Goal: Find specific page/section: Find specific page/section

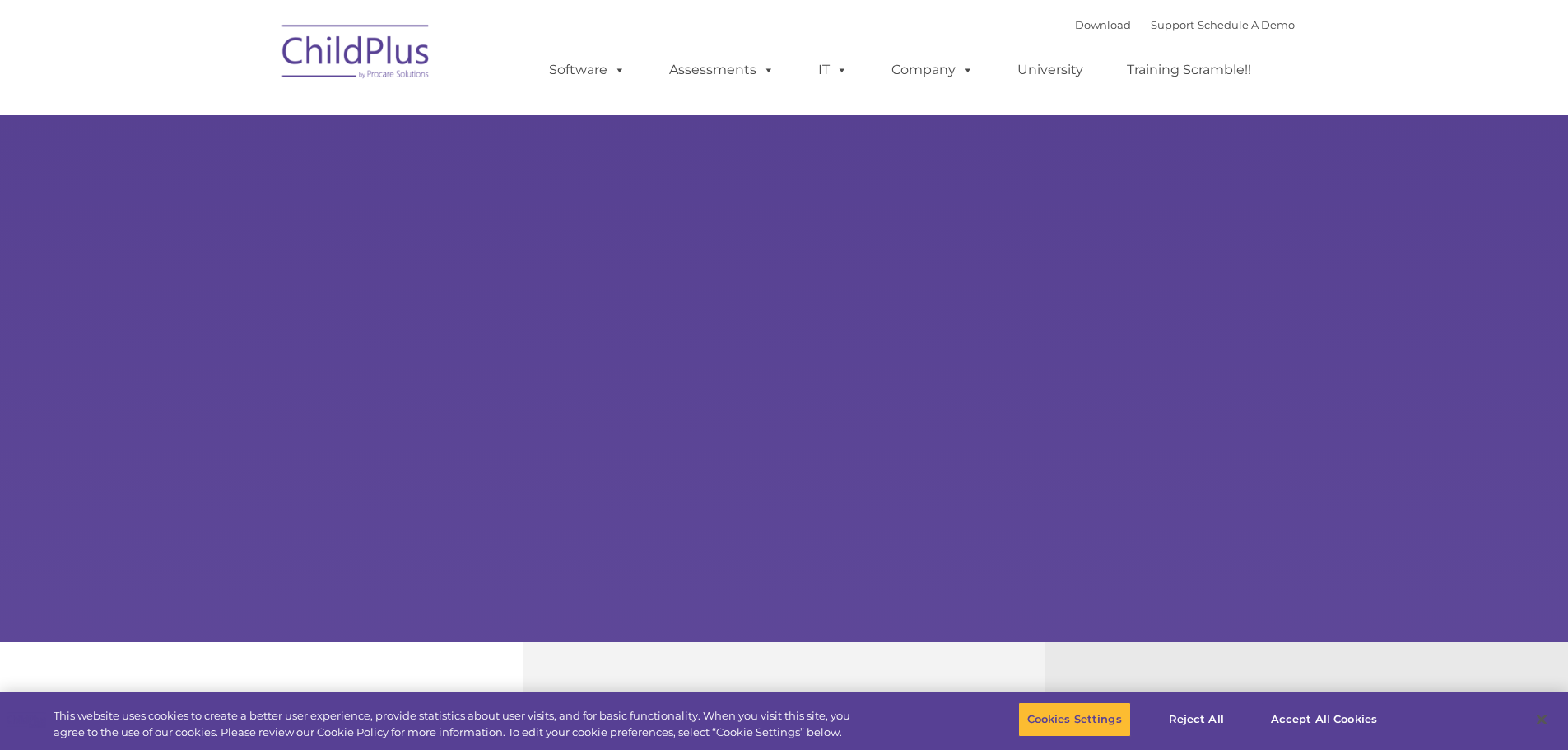
select select "MEDIUM"
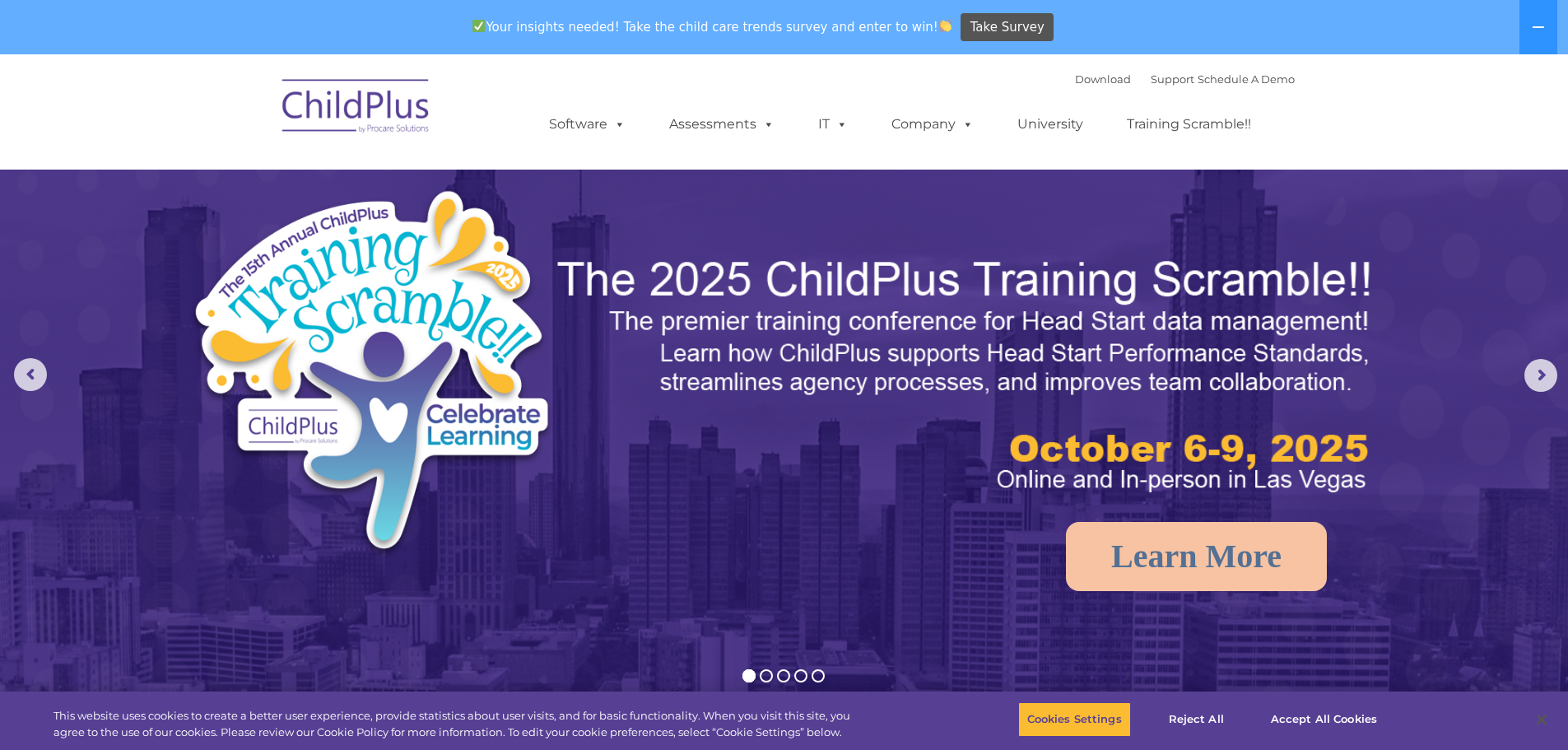
click at [361, 107] on img at bounding box center [356, 108] width 164 height 82
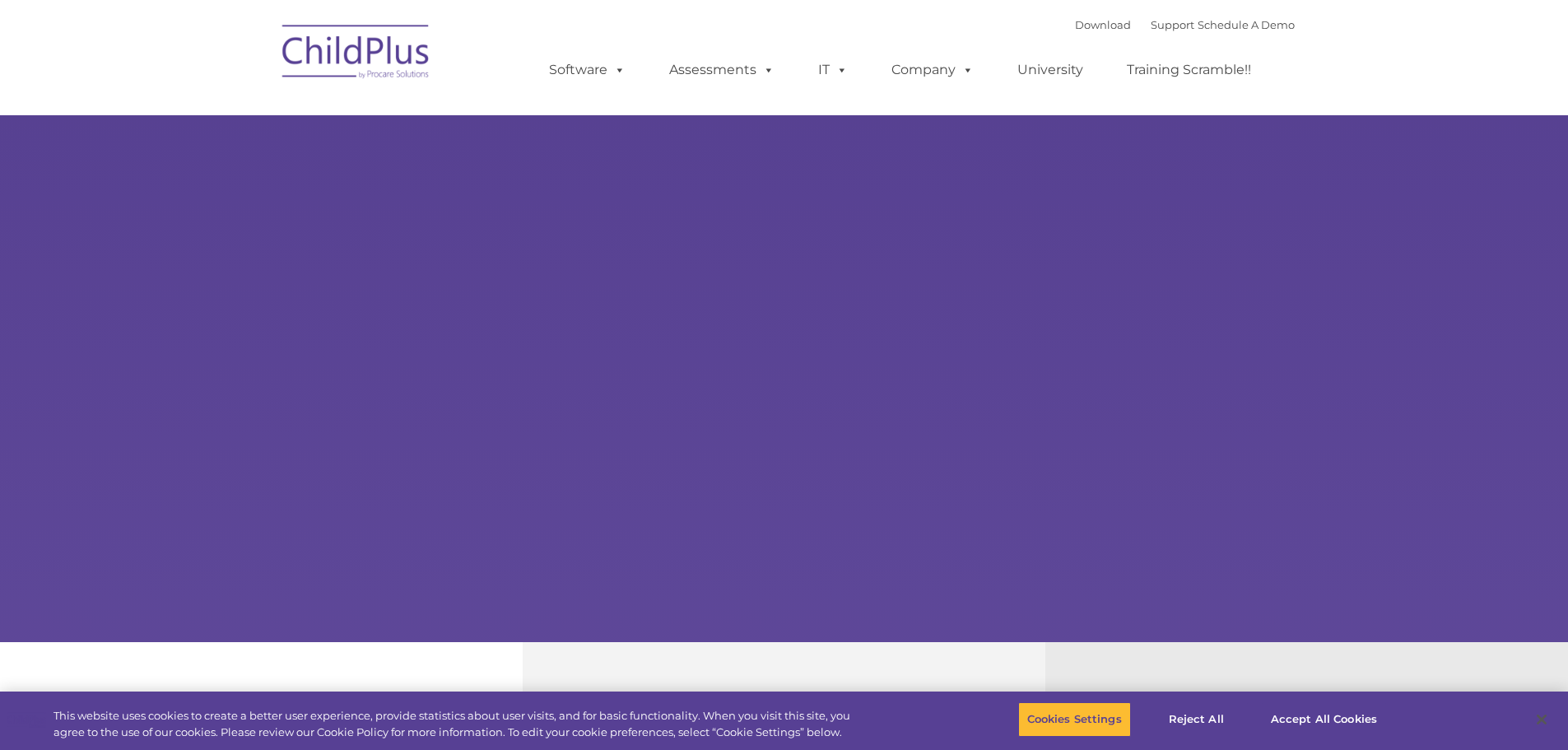
select select "MEDIUM"
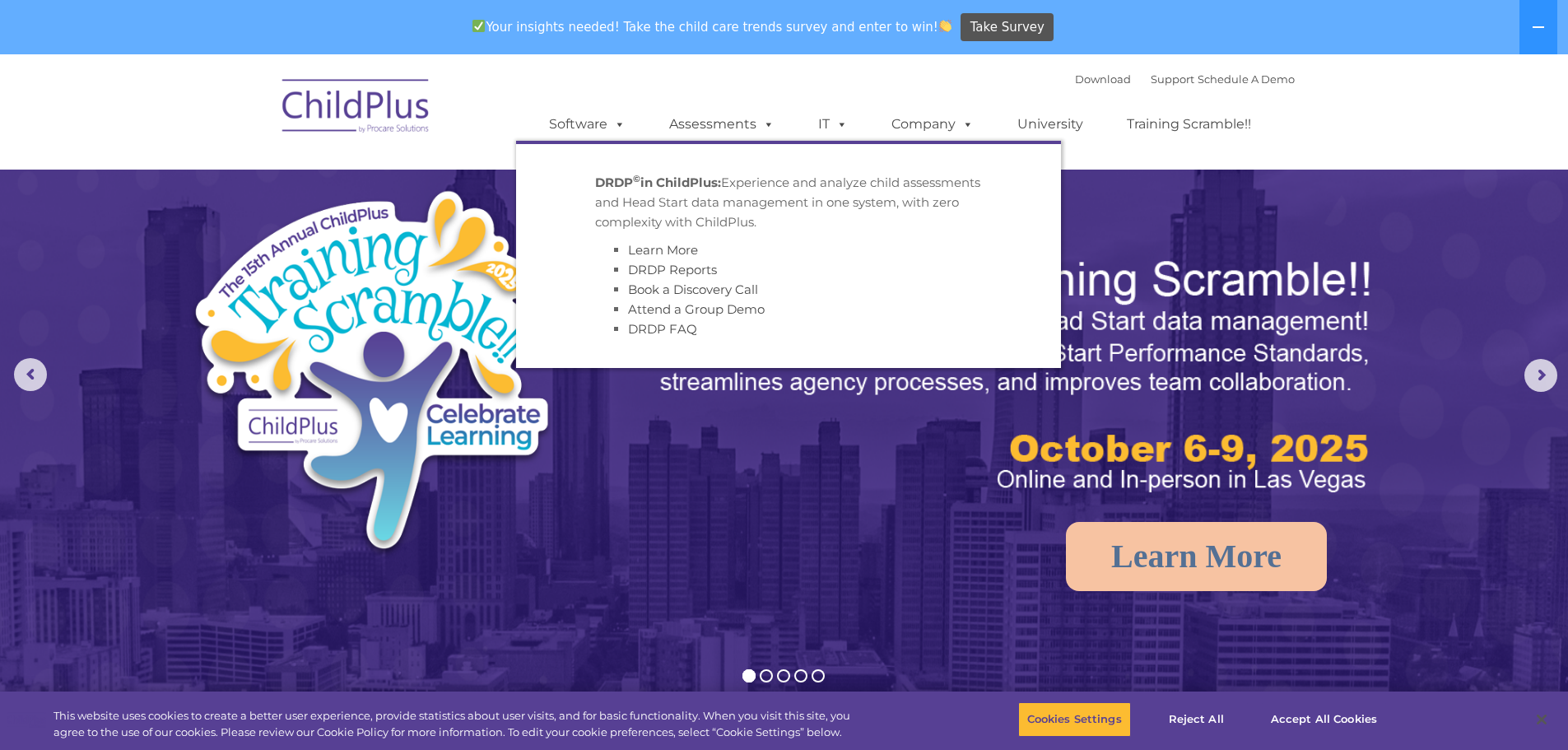
click at [711, 104] on ul "Software ChildPlus: The original and most widely-used Head Start data managemen…" at bounding box center [905, 124] width 779 height 66
click at [724, 124] on link "Assessments" at bounding box center [722, 124] width 138 height 33
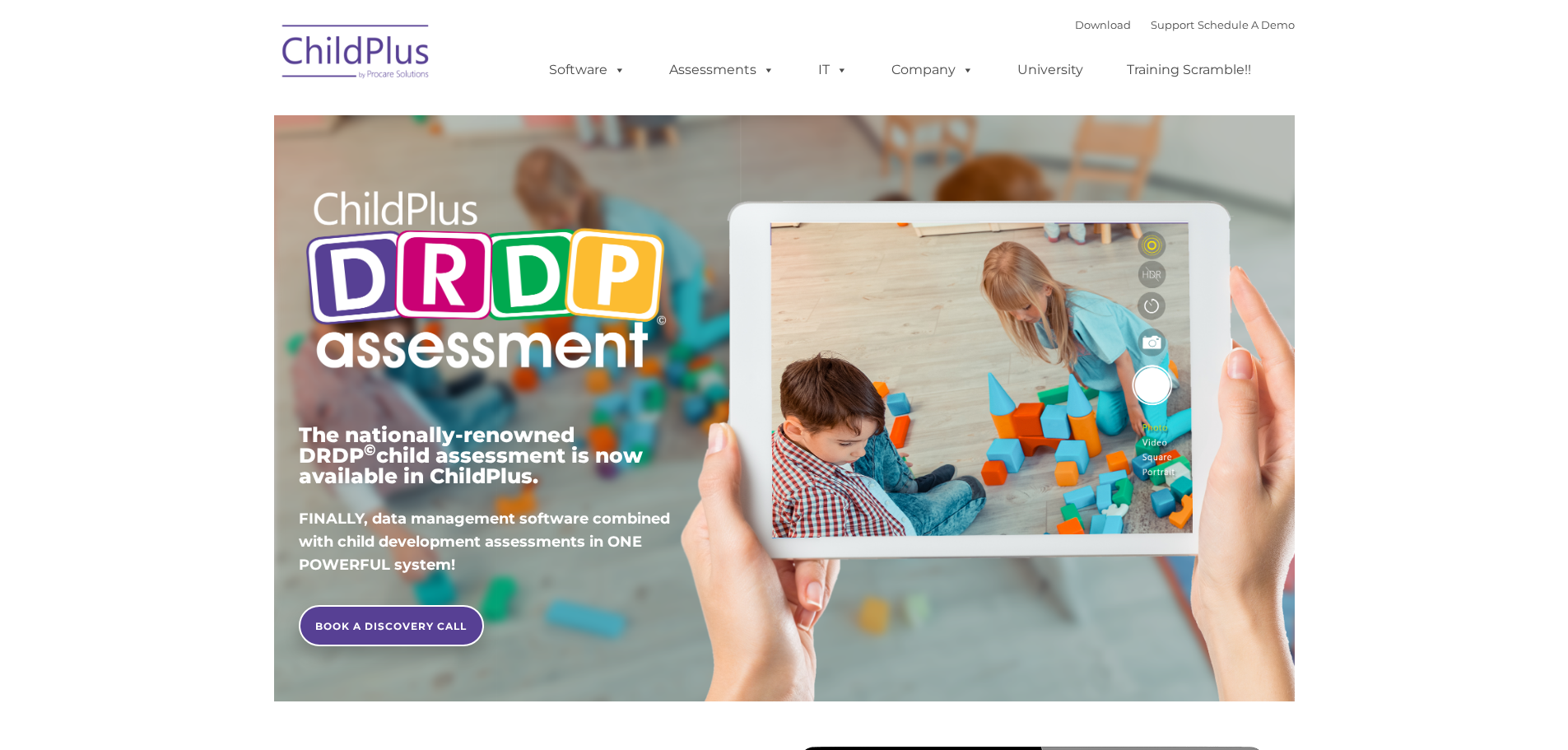
type input ""
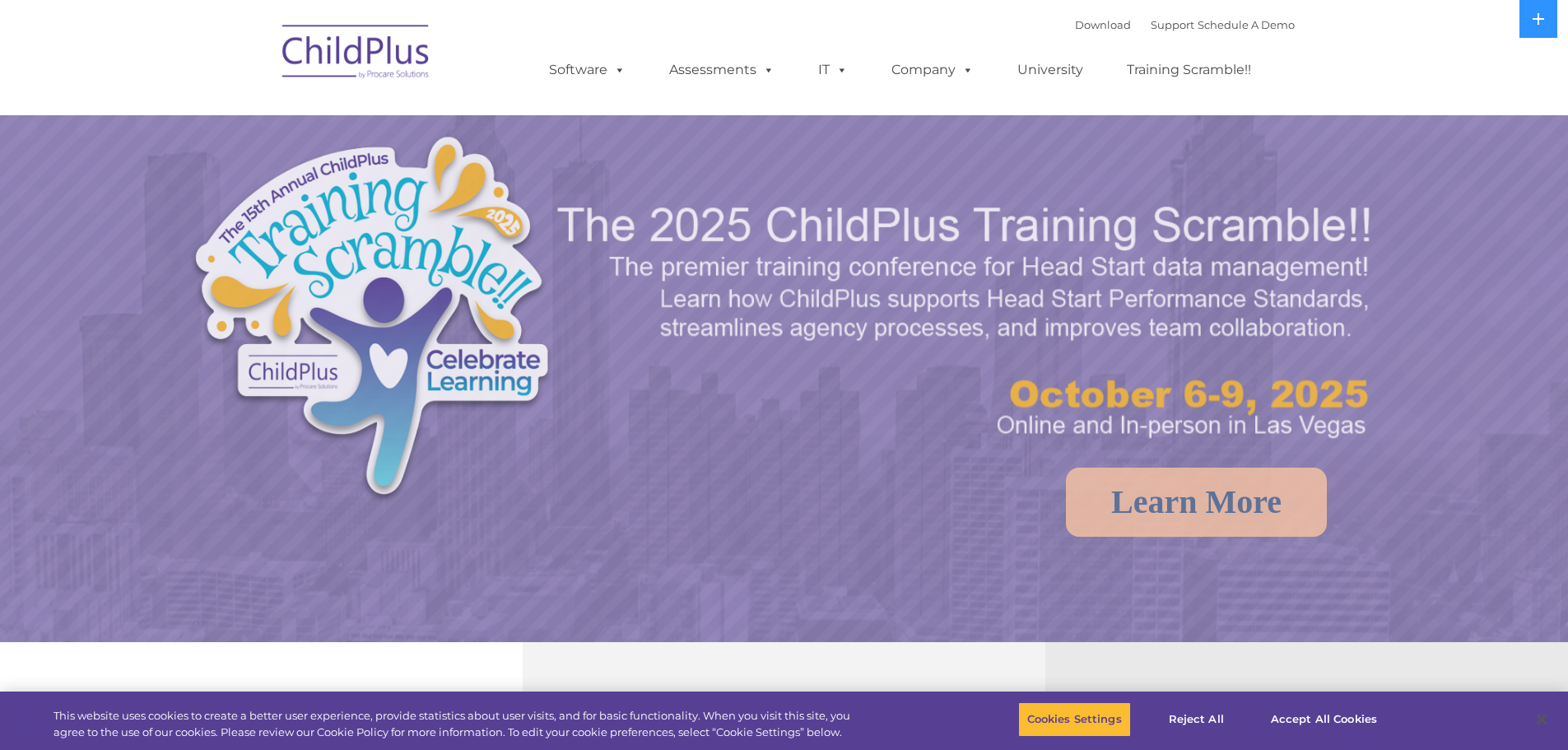
select select "MEDIUM"
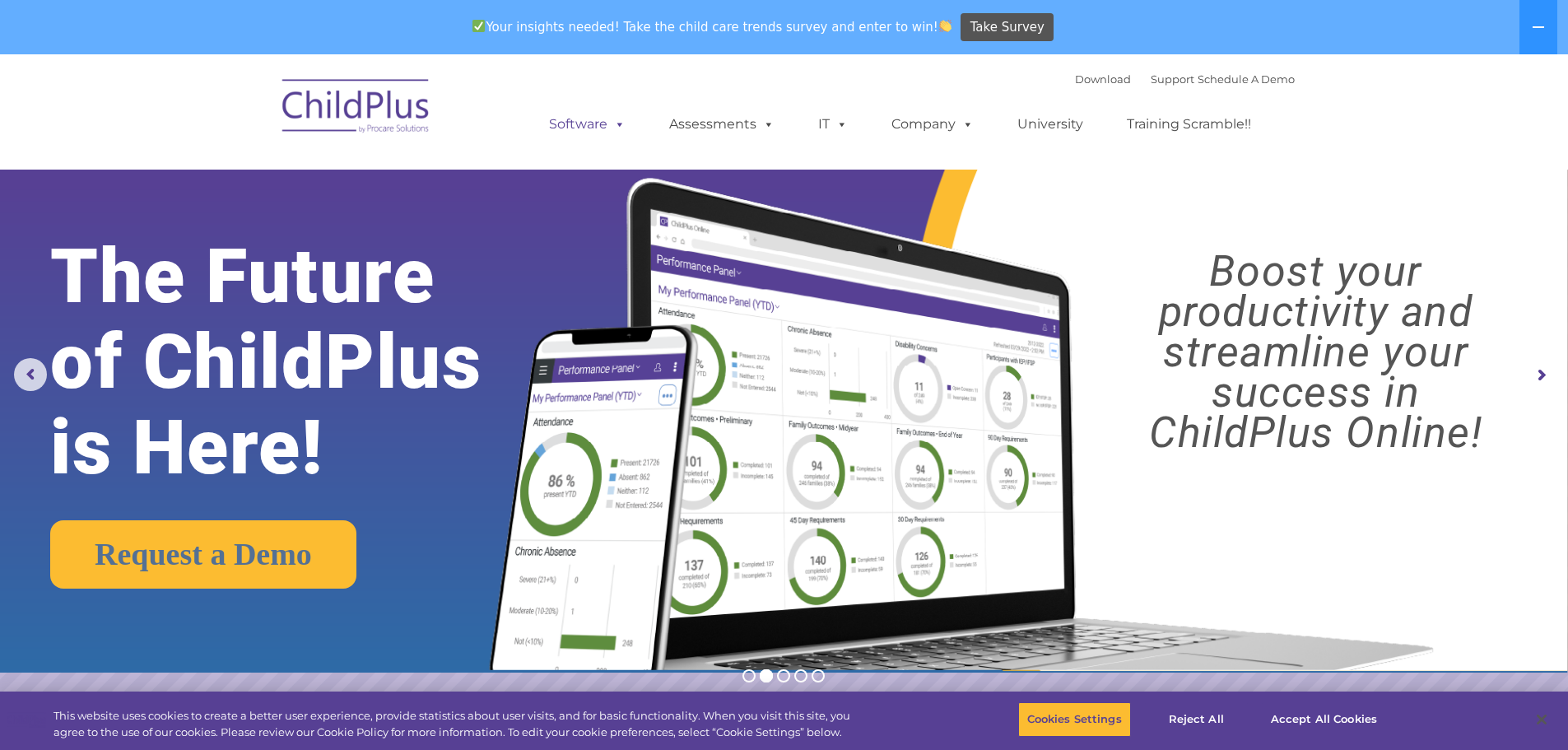
drag, startPoint x: 1580, startPoint y: 6, endPoint x: 576, endPoint y: 124, distance: 1010.9
click at [573, 124] on link "Software" at bounding box center [587, 124] width 110 height 33
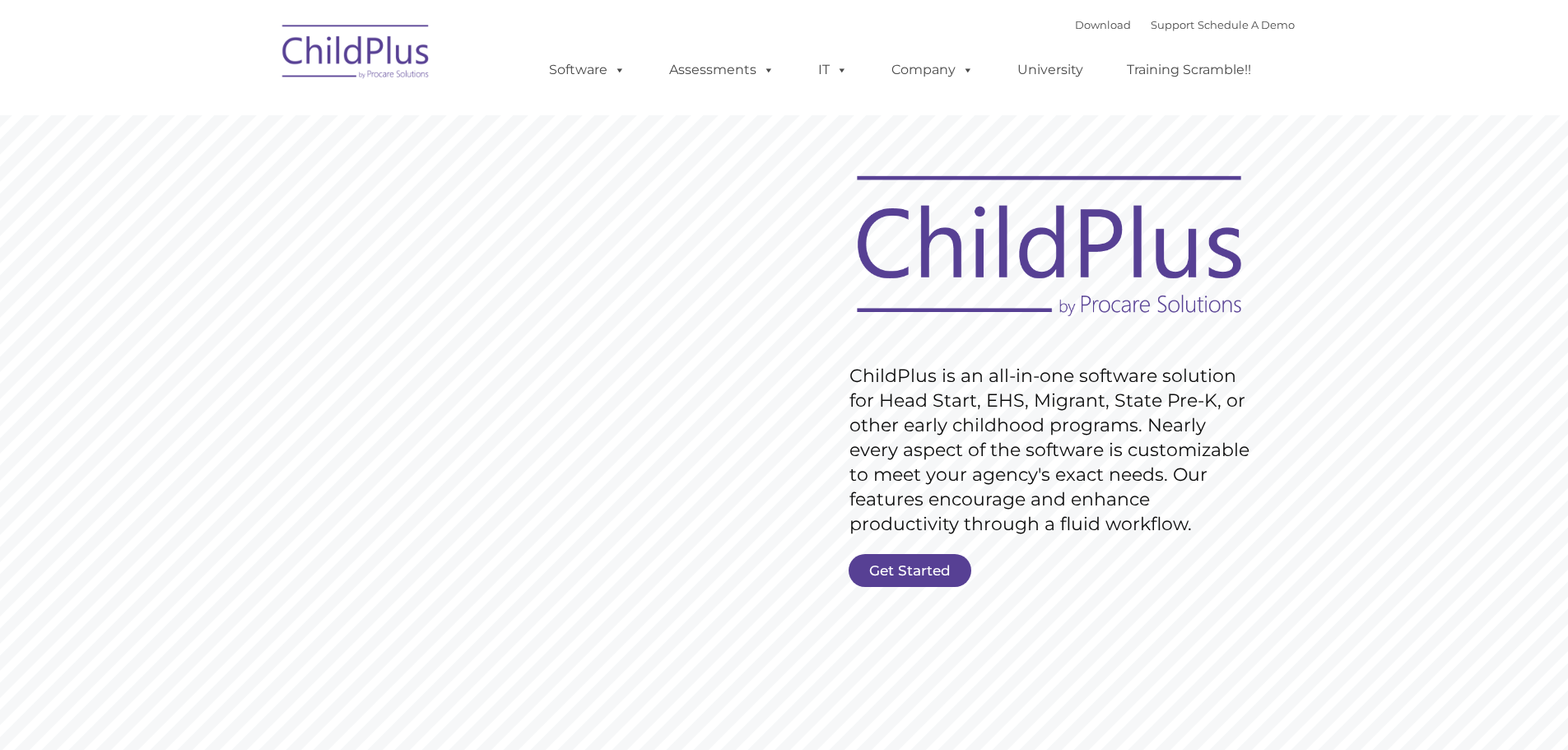
type input ""
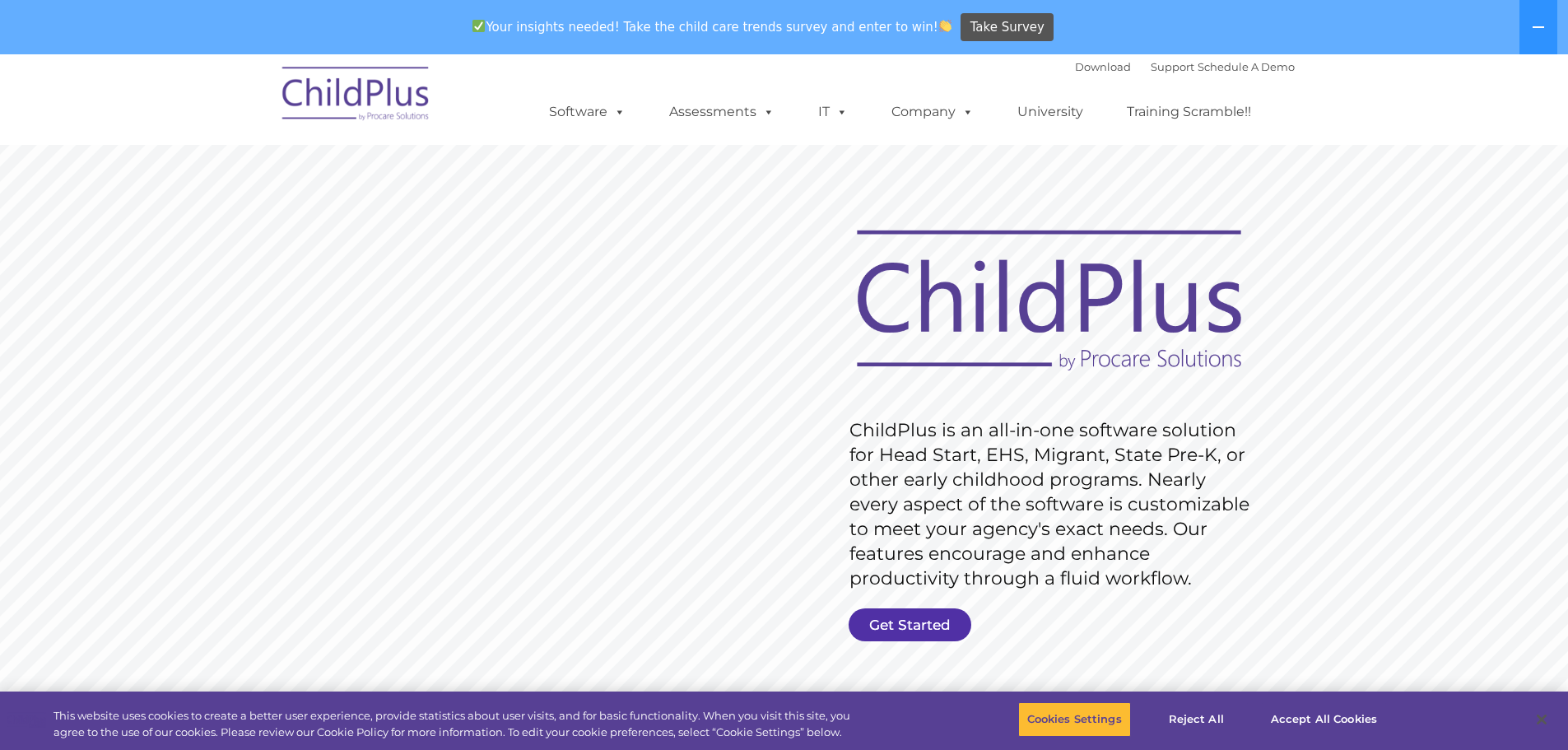
click at [927, 627] on link "Get Started" at bounding box center [910, 625] width 123 height 33
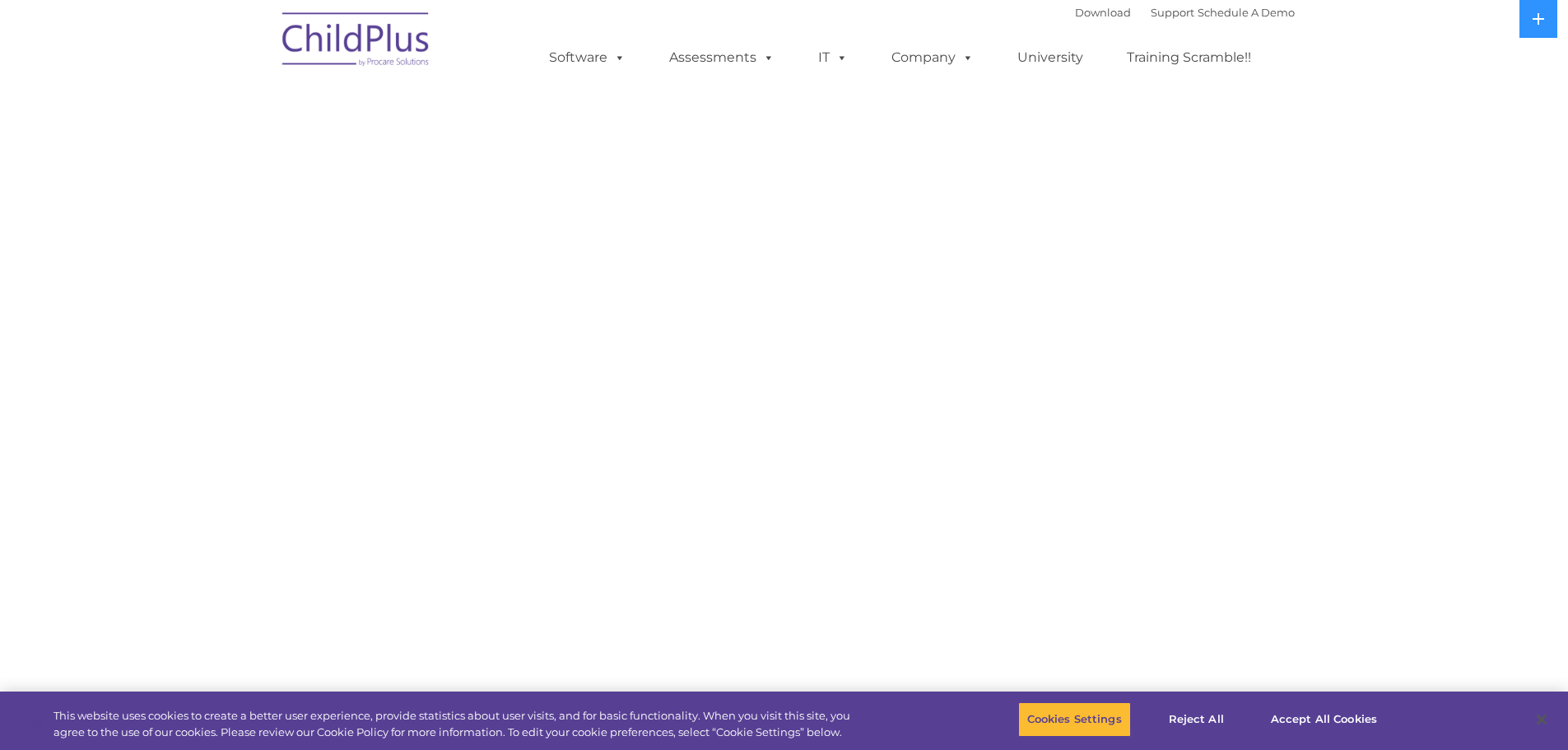
select select "MEDIUM"
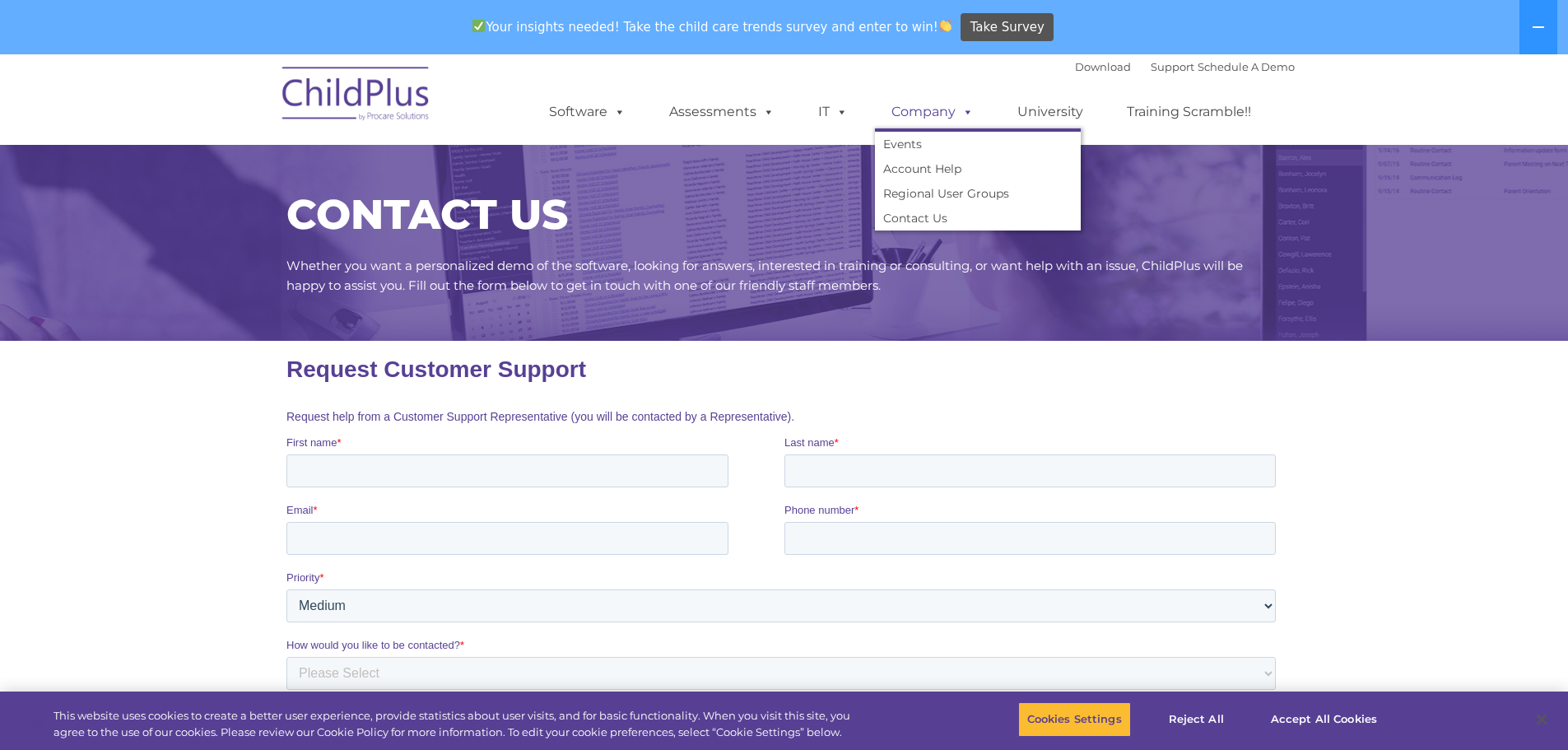
click at [966, 111] on span at bounding box center [965, 111] width 18 height 16
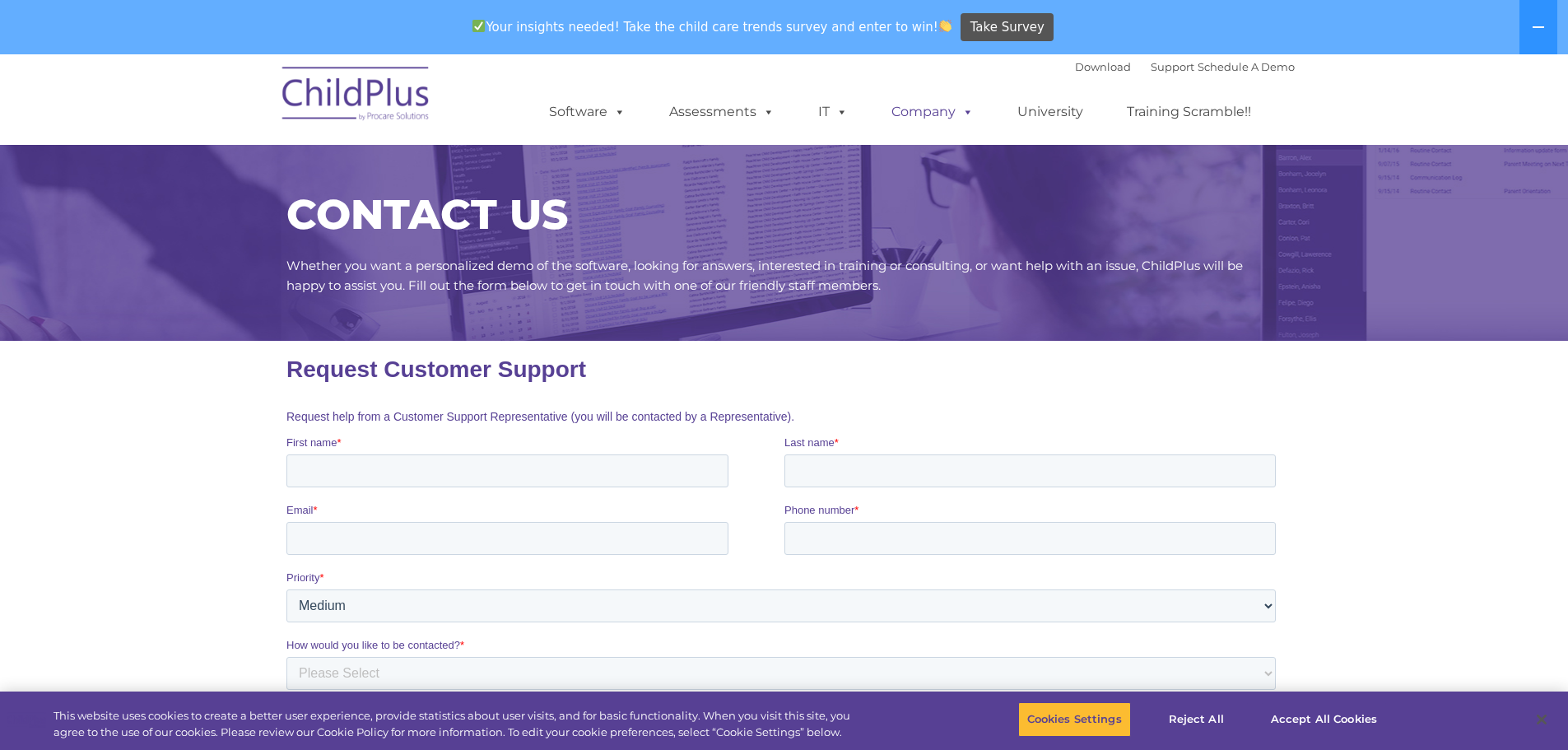
click at [967, 113] on span at bounding box center [965, 111] width 18 height 16
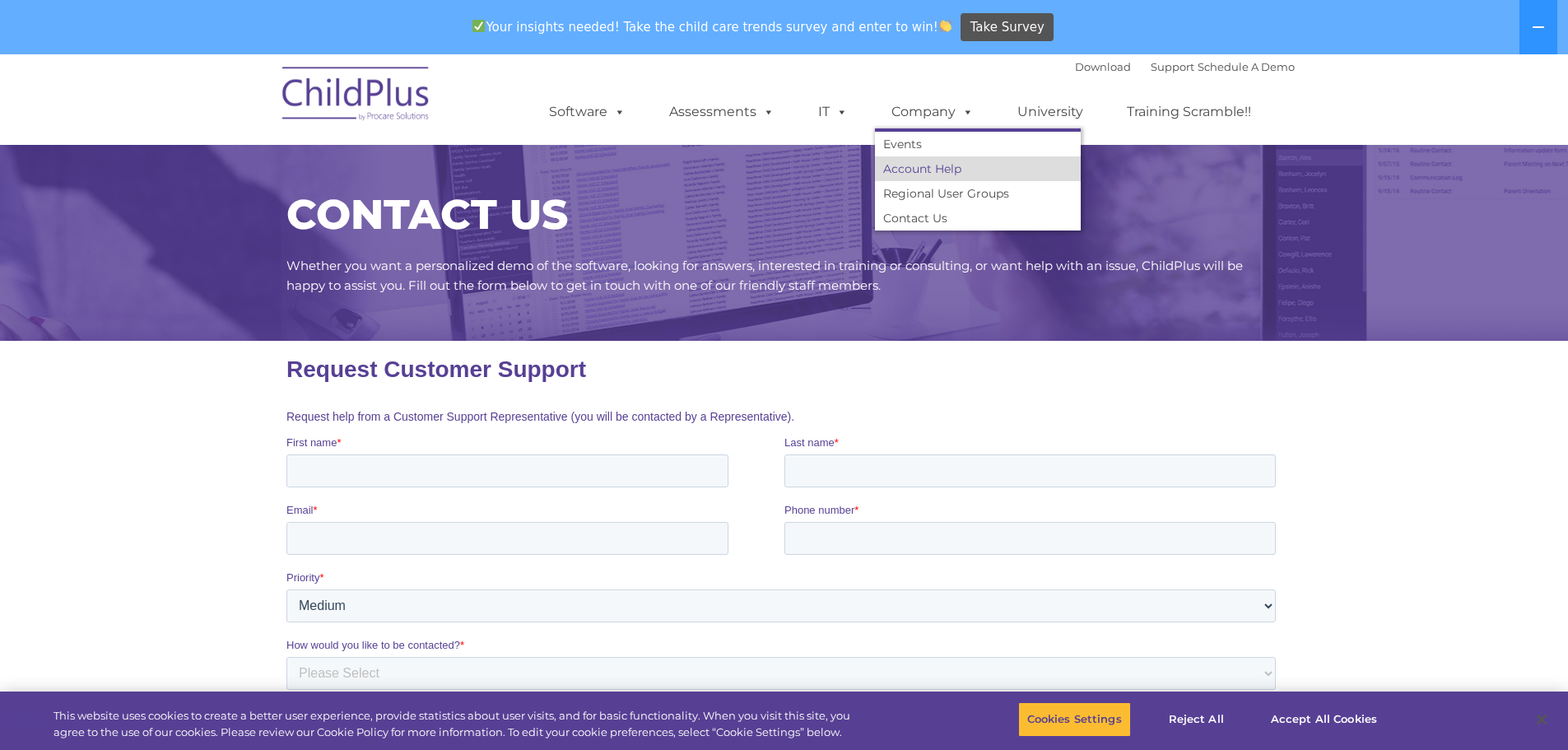
click at [902, 175] on link "Account Help" at bounding box center [978, 168] width 206 height 25
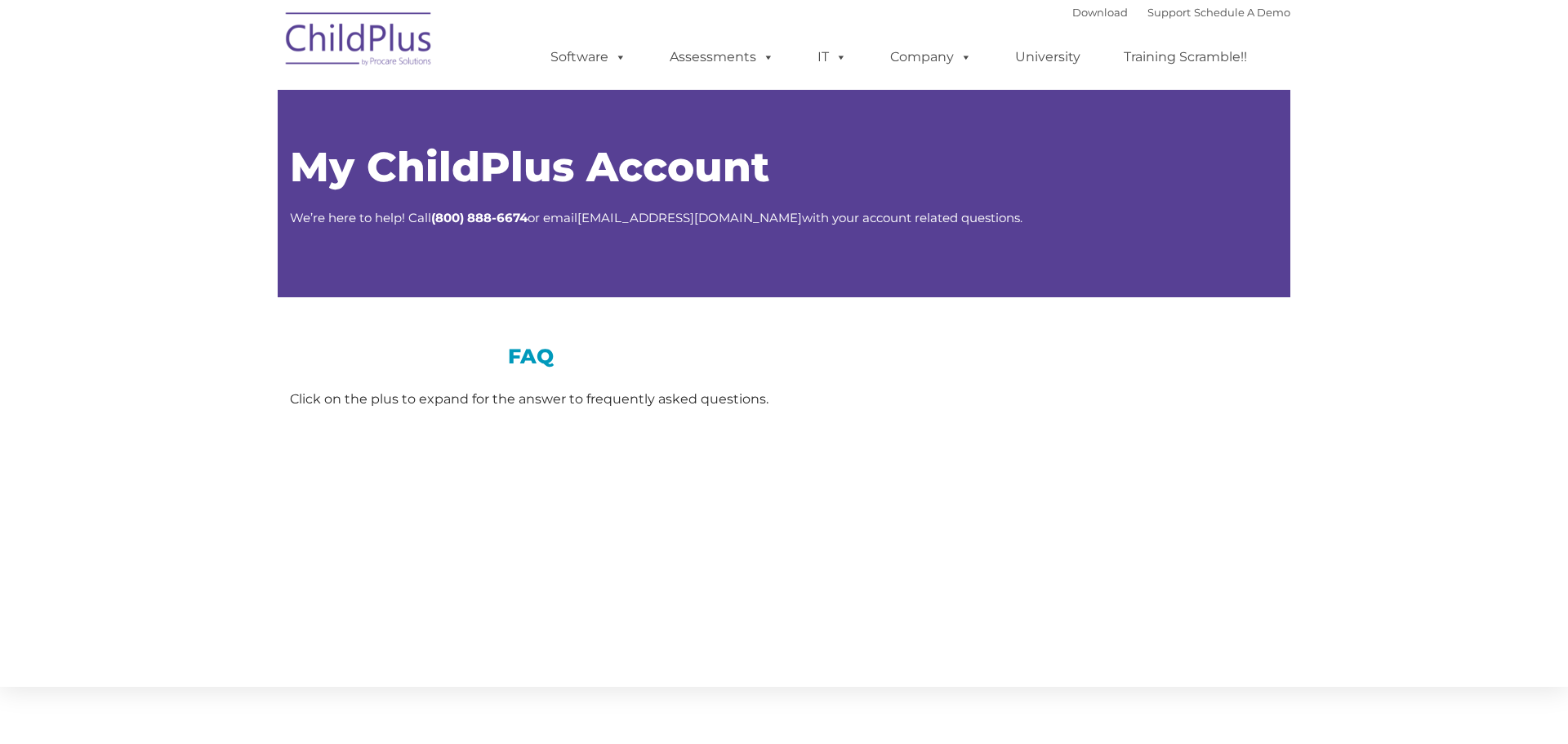
type input ""
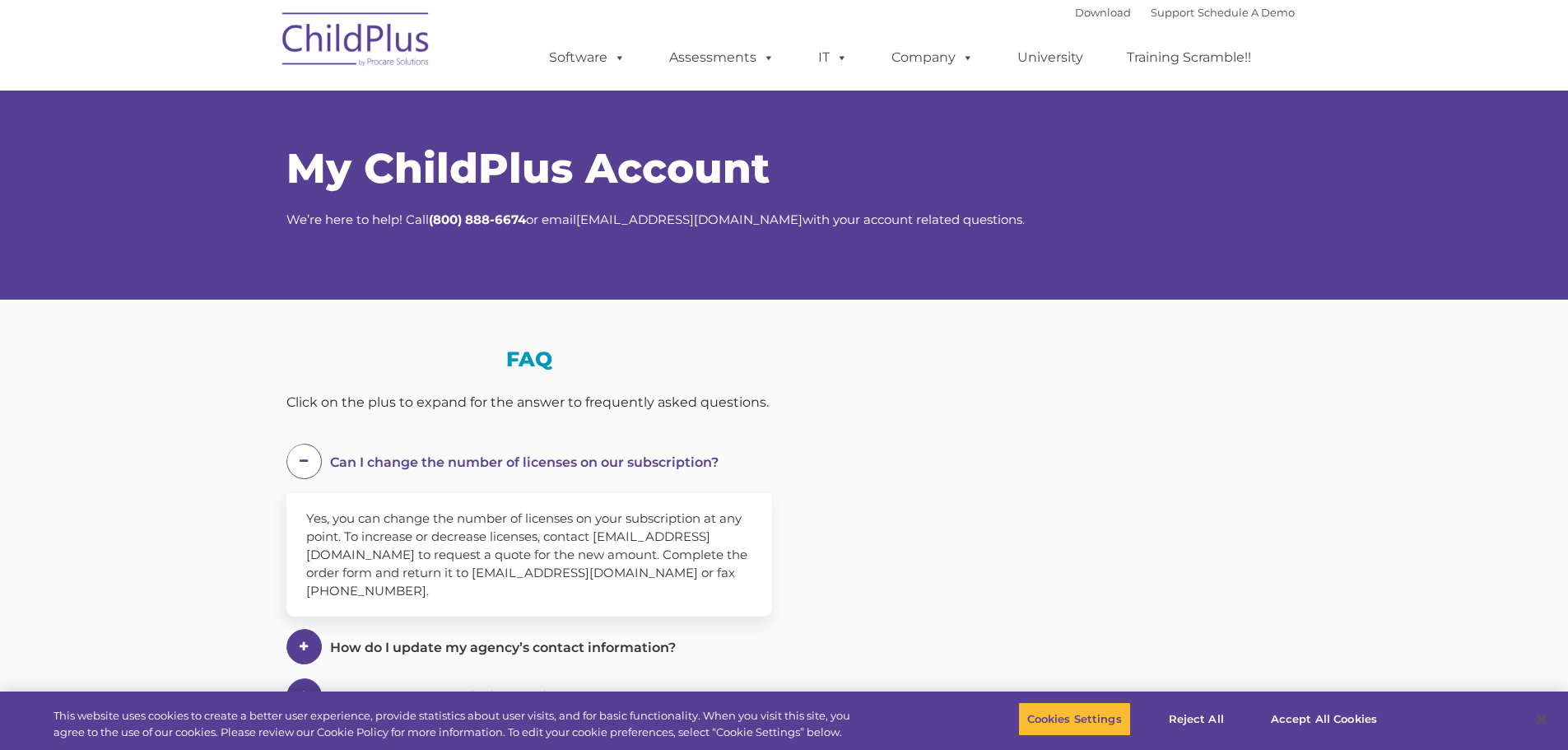
select select "MEDIUM"
